Goal: Find specific page/section: Find specific page/section

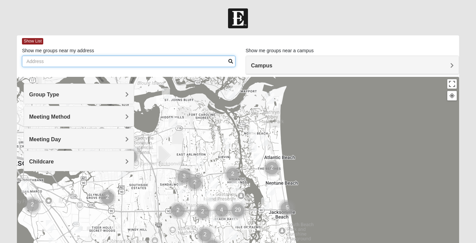
click at [171, 61] on input "Show me groups near my address" at bounding box center [128, 61] width 213 height 11
type input "oklah"
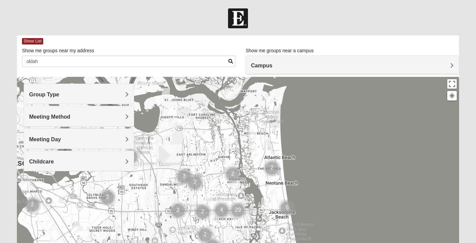
drag, startPoint x: 171, startPoint y: 61, endPoint x: 231, endPoint y: 61, distance: 59.4
click at [231, 61] on span at bounding box center [230, 61] width 5 height 5
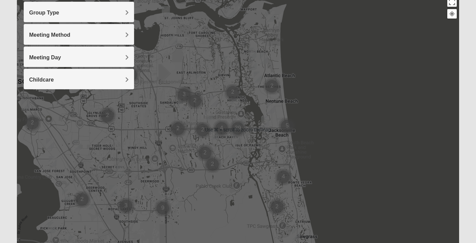
scroll to position [46, 0]
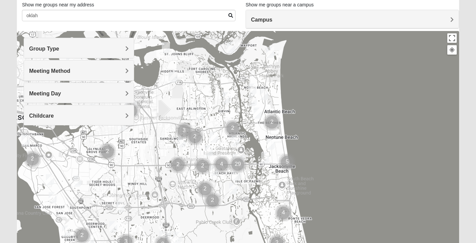
click at [451, 49] on div at bounding box center [452, 50] width 6 height 6
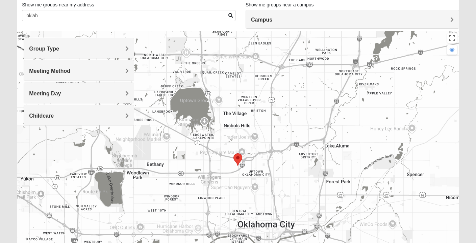
click at [207, 121] on div at bounding box center [238, 166] width 442 height 270
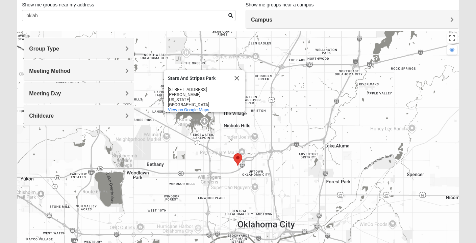
click at [247, 142] on div "Stars And Stripes Park Stars And Stripes Park [STREET_ADDRESS][PERSON_NAME][US_…" at bounding box center [238, 166] width 442 height 270
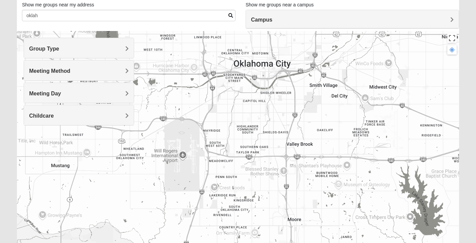
drag, startPoint x: 282, startPoint y: 152, endPoint x: 279, endPoint y: -9, distance: 161.1
click at [279, 0] on html "Log In Find A Group Error Show List Loading Groups" at bounding box center [238, 140] width 476 height 372
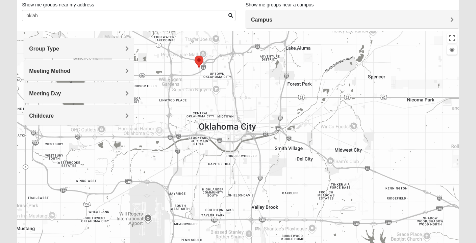
drag, startPoint x: 406, startPoint y: 135, endPoint x: 371, endPoint y: 198, distance: 71.8
click at [371, 198] on div "Stars And Stripes Park Stars And Stripes Park [STREET_ADDRESS][PERSON_NAME][US_…" at bounding box center [238, 166] width 442 height 270
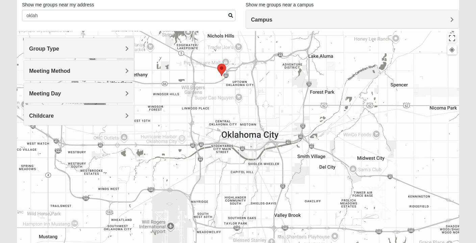
drag, startPoint x: 214, startPoint y: 126, endPoint x: 412, endPoint y: 181, distance: 206.2
click at [412, 181] on div "Stars And Stripes Park Stars And Stripes Park [STREET_ADDRESS][PERSON_NAME][US_…" at bounding box center [238, 166] width 442 height 270
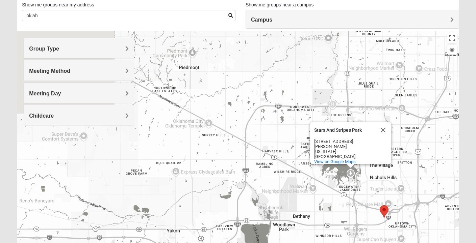
drag, startPoint x: 278, startPoint y: 131, endPoint x: 247, endPoint y: 248, distance: 121.3
click at [247, 243] on html "Log In Find A Group Error Show List Loading Groups" at bounding box center [238, 140] width 476 height 372
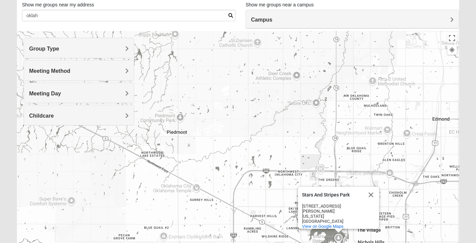
drag, startPoint x: 292, startPoint y: 102, endPoint x: 161, endPoint y: 195, distance: 159.9
click at [161, 195] on div "Stars And Stripes Park Stars And Stripes Park [STREET_ADDRESS][PERSON_NAME][US_…" at bounding box center [238, 166] width 442 height 270
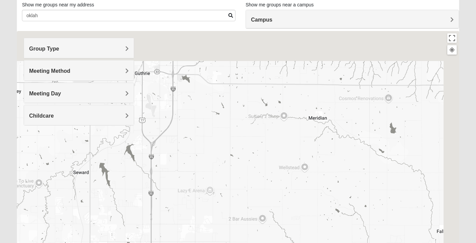
drag, startPoint x: 271, startPoint y: 104, endPoint x: 132, endPoint y: 200, distance: 168.6
click at [132, 200] on div "Stars And Stripes Park Stars And Stripes Park [STREET_ADDRESS][PERSON_NAME][US_…" at bounding box center [238, 166] width 442 height 270
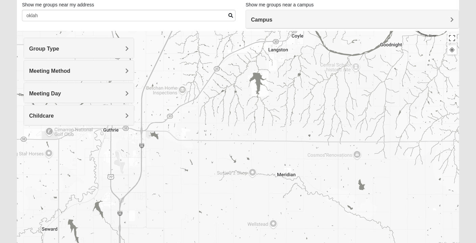
drag, startPoint x: 132, startPoint y: 187, endPoint x: 473, endPoint y: 100, distance: 352.4
click at [436, 110] on div "Stars And Stripes Park Stars And Stripes Park [STREET_ADDRESS][PERSON_NAME][US_…" at bounding box center [238, 166] width 442 height 270
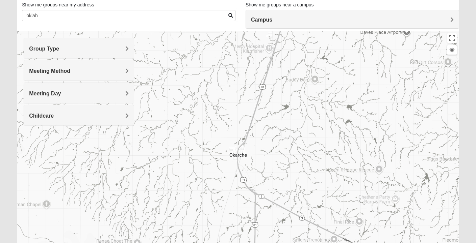
drag, startPoint x: 262, startPoint y: 144, endPoint x: 407, endPoint y: 34, distance: 181.6
click at [404, 36] on div "Stars And Stripes Park Stars And Stripes Park [STREET_ADDRESS][PERSON_NAME][US_…" at bounding box center [238, 166] width 442 height 270
